Goal: Use online tool/utility: Utilize a website feature to perform a specific function

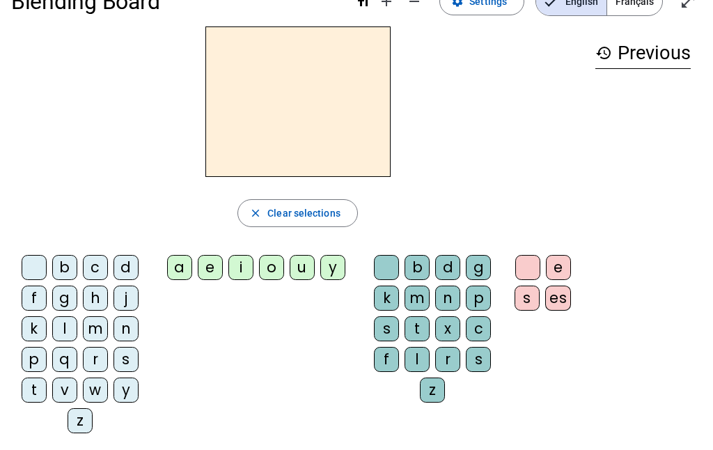
scroll to position [38, 0]
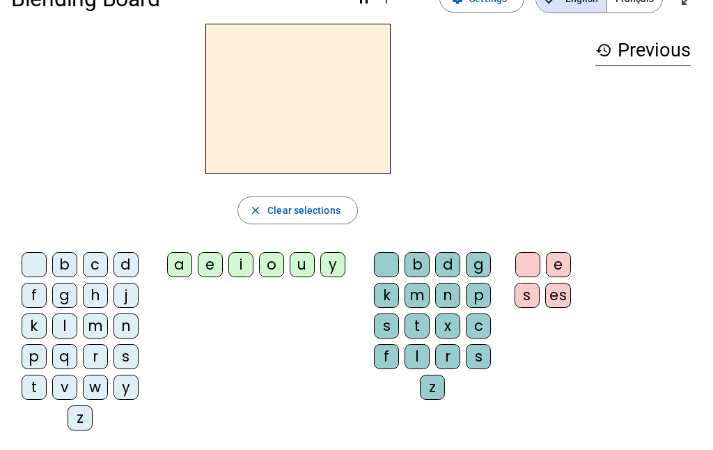
click at [38, 296] on div "f" at bounding box center [34, 295] width 25 height 25
click at [240, 268] on div "i" at bounding box center [240, 264] width 25 height 25
click at [417, 355] on div "l" at bounding box center [417, 356] width 25 height 25
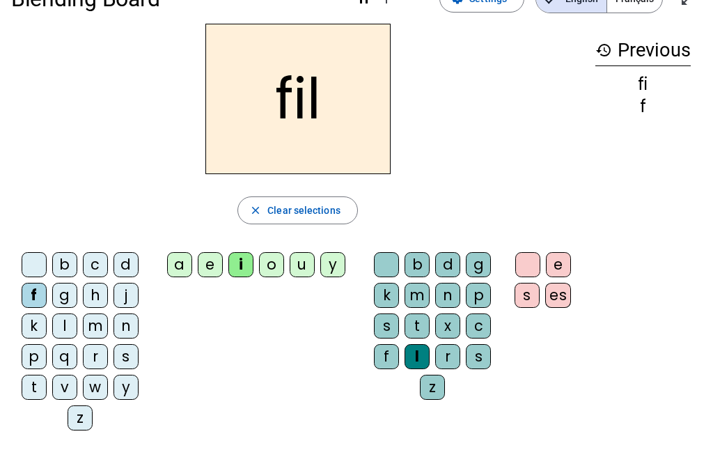
click at [86, 327] on div "m" at bounding box center [95, 325] width 25 height 25
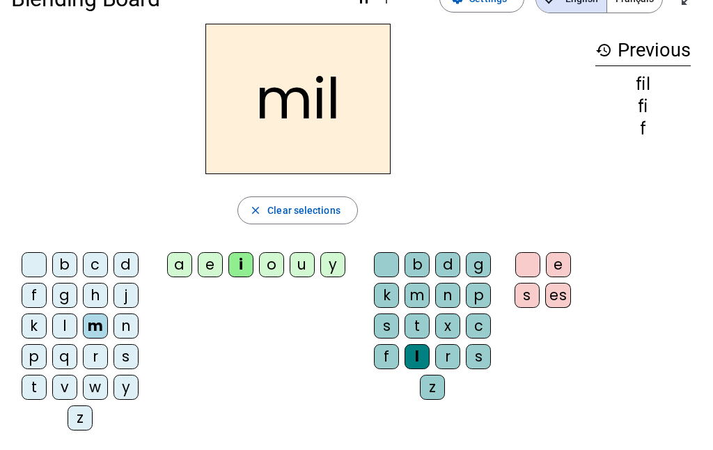
click at [182, 274] on div "a" at bounding box center [179, 264] width 25 height 25
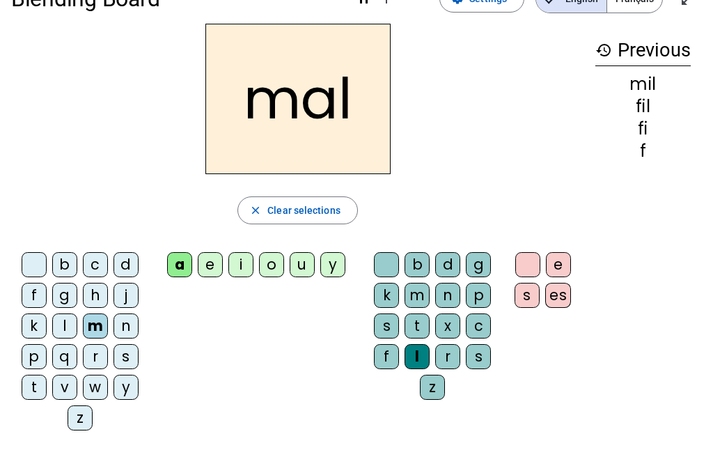
click at [60, 391] on div "v" at bounding box center [64, 387] width 25 height 25
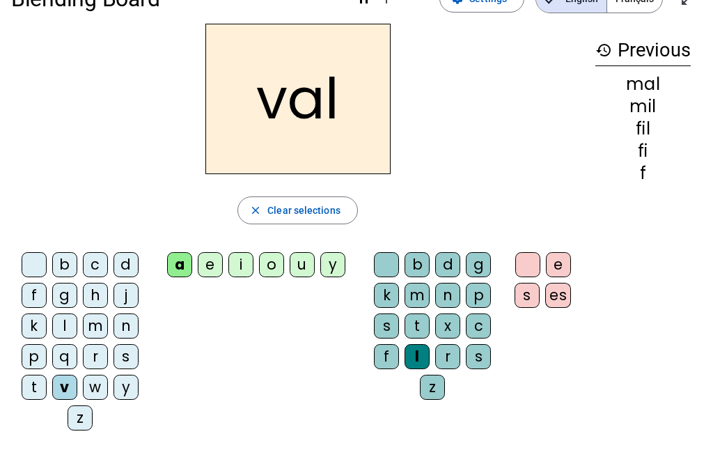
click at [379, 265] on div at bounding box center [386, 264] width 25 height 25
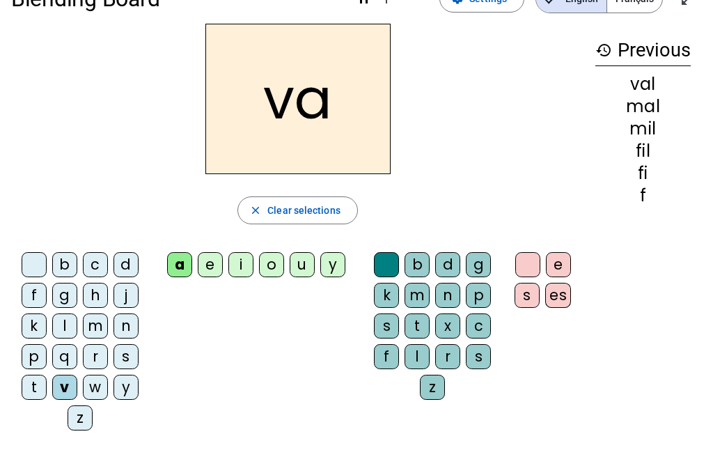
click at [31, 261] on div at bounding box center [34, 264] width 25 height 25
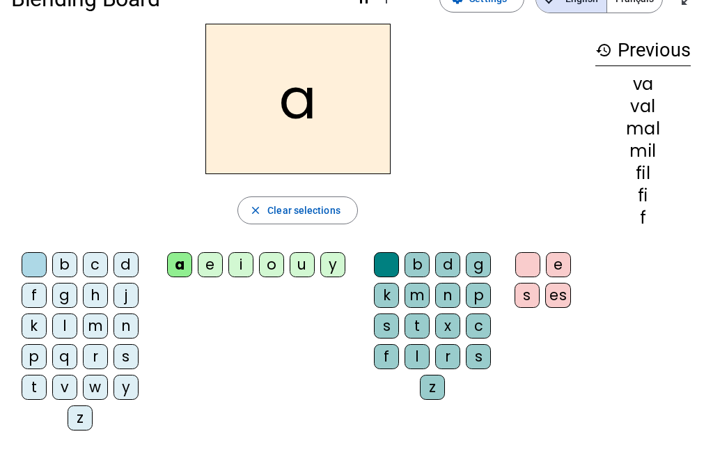
click at [139, 356] on letter-bubble "s" at bounding box center [129, 359] width 31 height 31
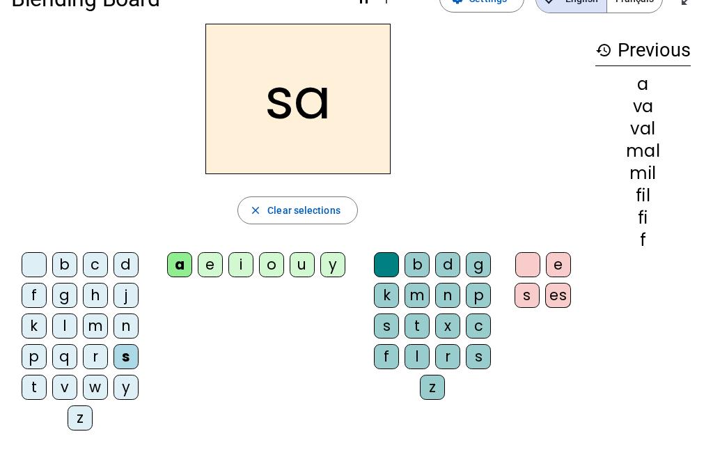
click at [94, 255] on div "c" at bounding box center [95, 264] width 25 height 25
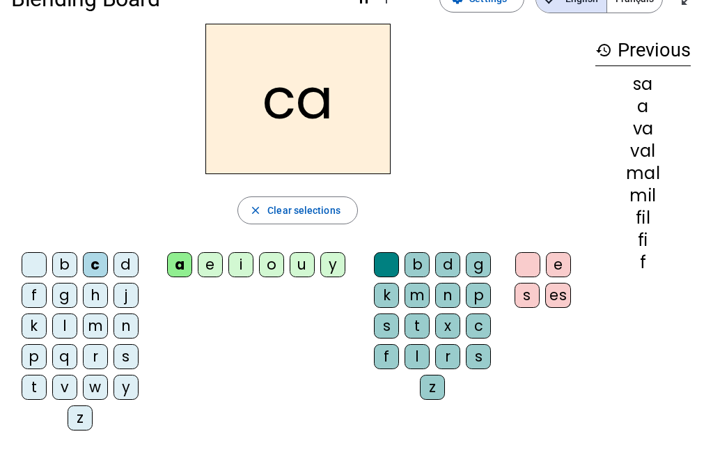
click at [120, 355] on div "s" at bounding box center [126, 356] width 25 height 25
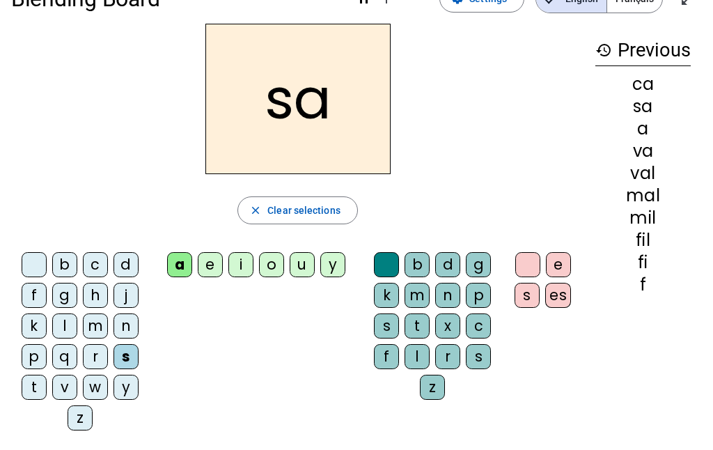
click at [181, 260] on div "a" at bounding box center [179, 264] width 25 height 25
click at [479, 325] on div "c" at bounding box center [478, 325] width 25 height 25
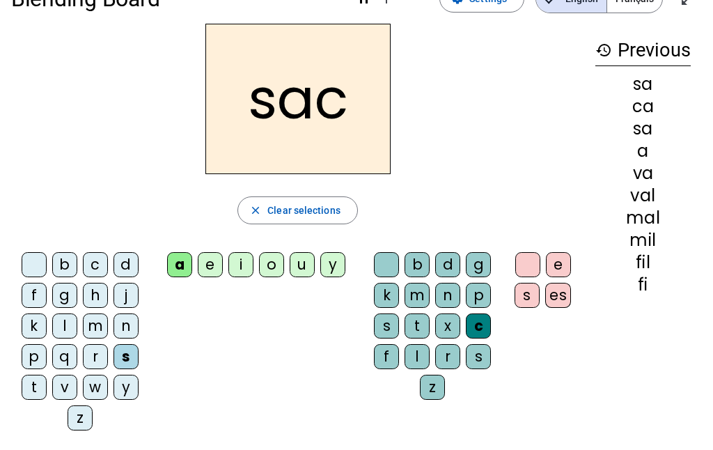
click at [72, 320] on div "l" at bounding box center [64, 325] width 25 height 25
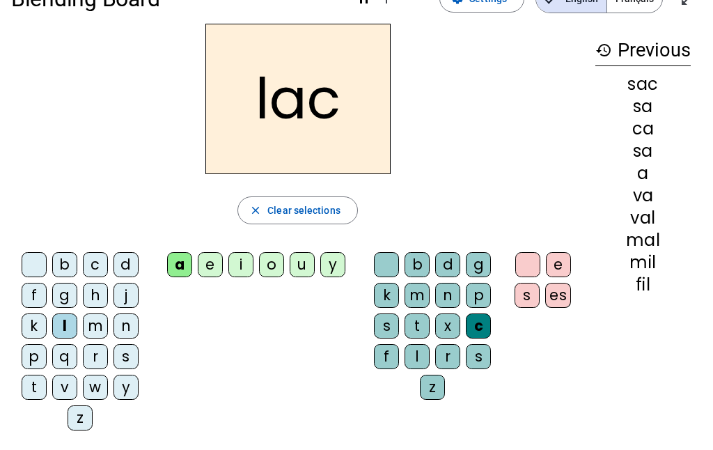
click at [42, 387] on div "t" at bounding box center [34, 387] width 25 height 25
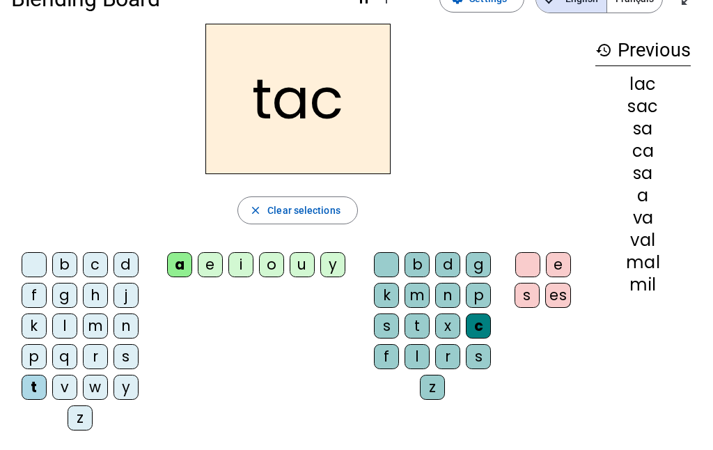
click at [231, 269] on div "i" at bounding box center [240, 264] width 25 height 25
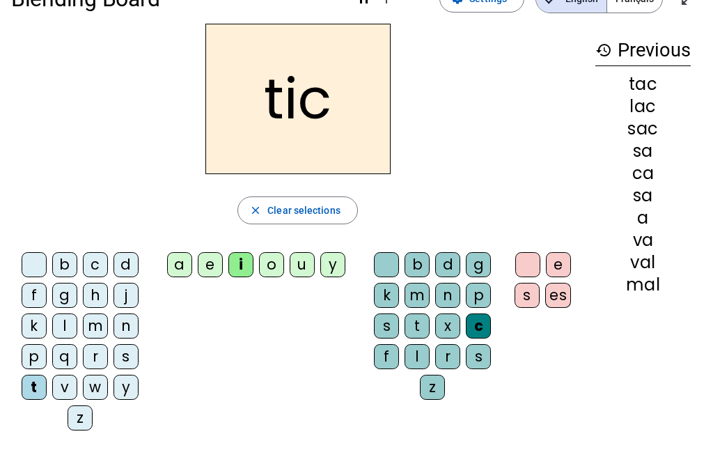
click at [35, 357] on div "p" at bounding box center [34, 356] width 25 height 25
